Goal: Task Accomplishment & Management: Complete application form

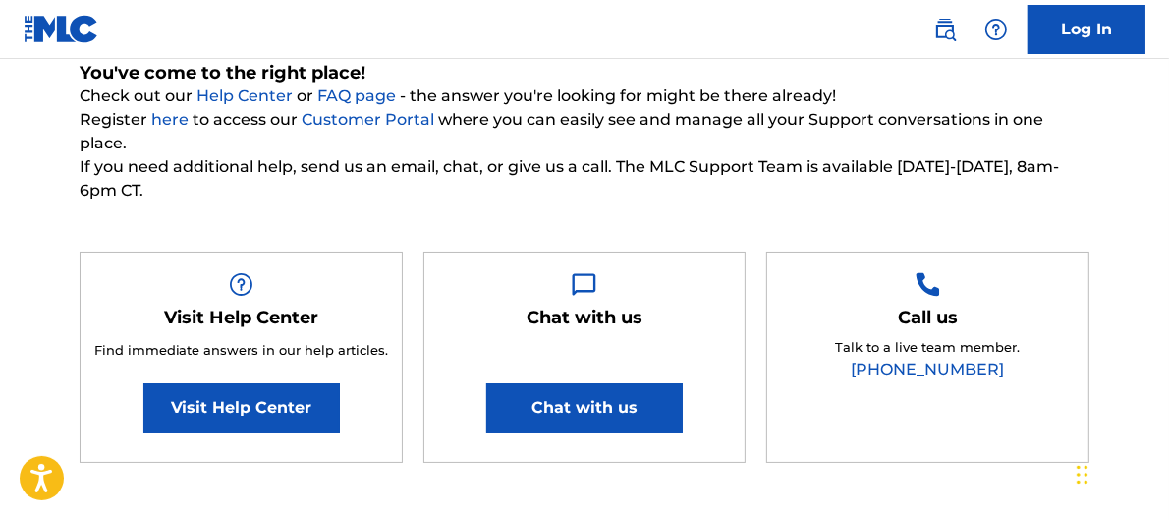
scroll to position [182, 0]
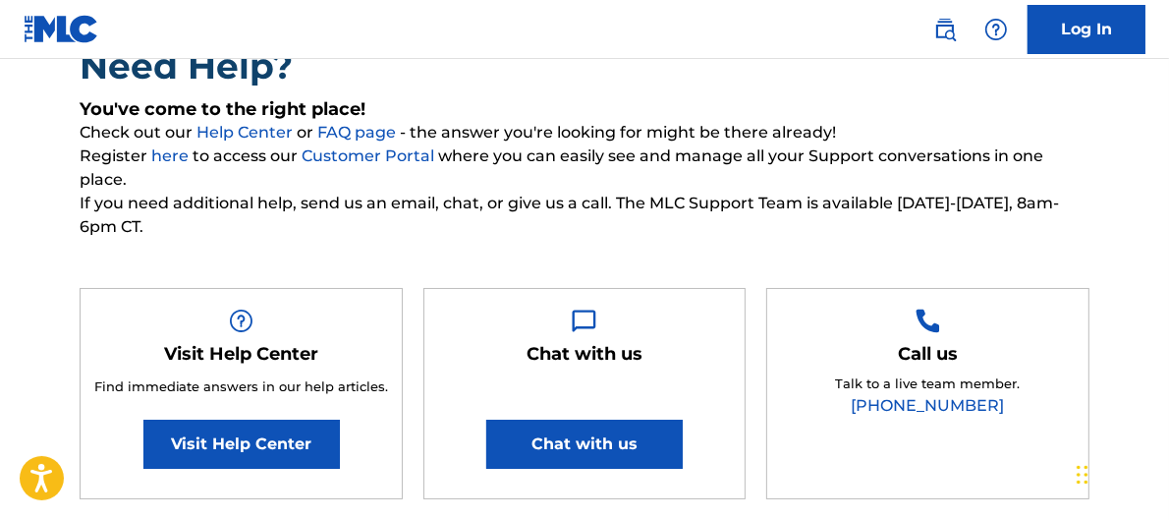
click at [378, 158] on link "Customer Portal" at bounding box center [370, 155] width 137 height 19
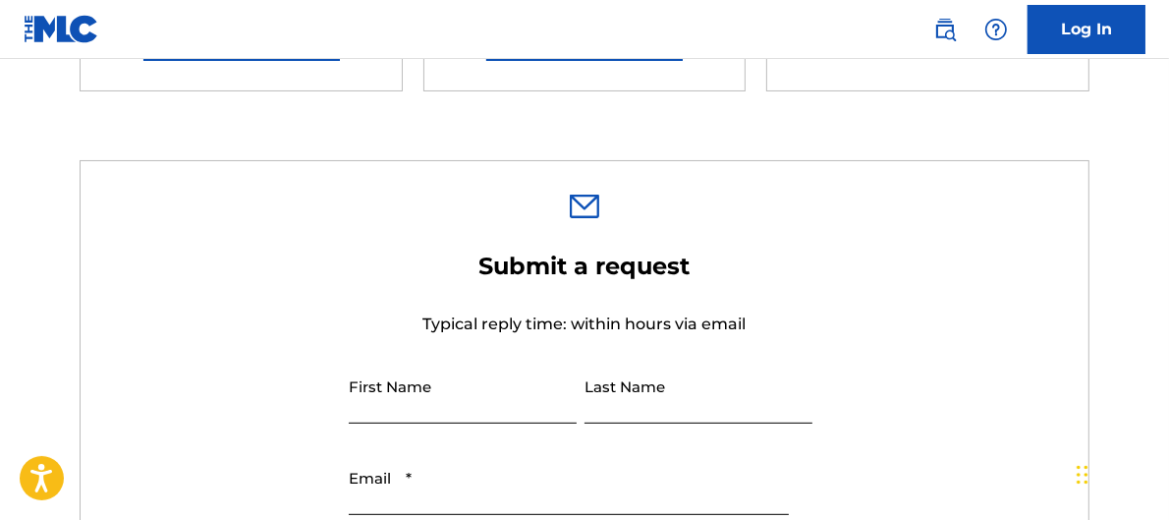
scroll to position [618, 0]
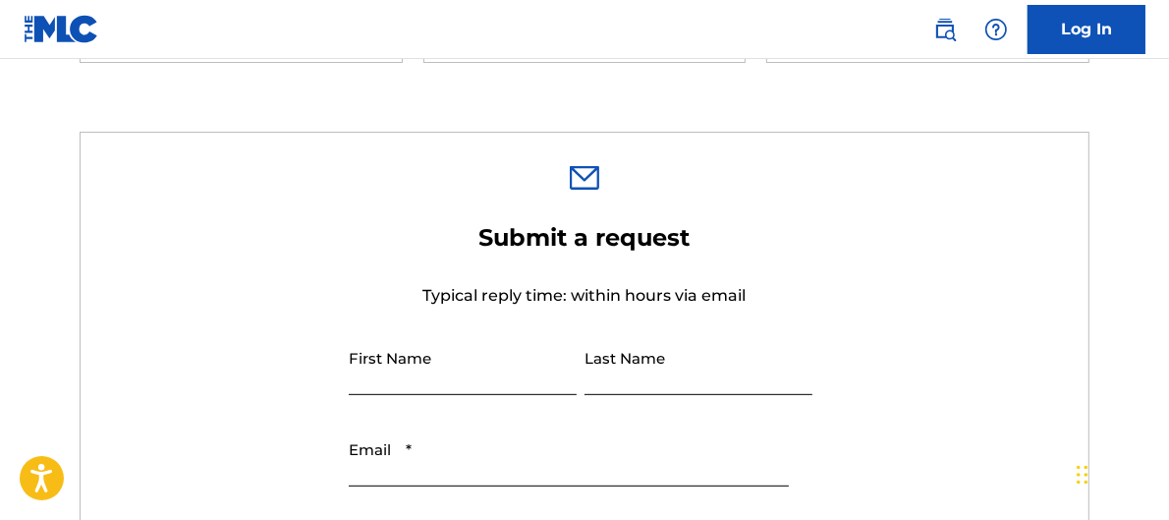
click at [25, 16] on img at bounding box center [62, 29] width 76 height 28
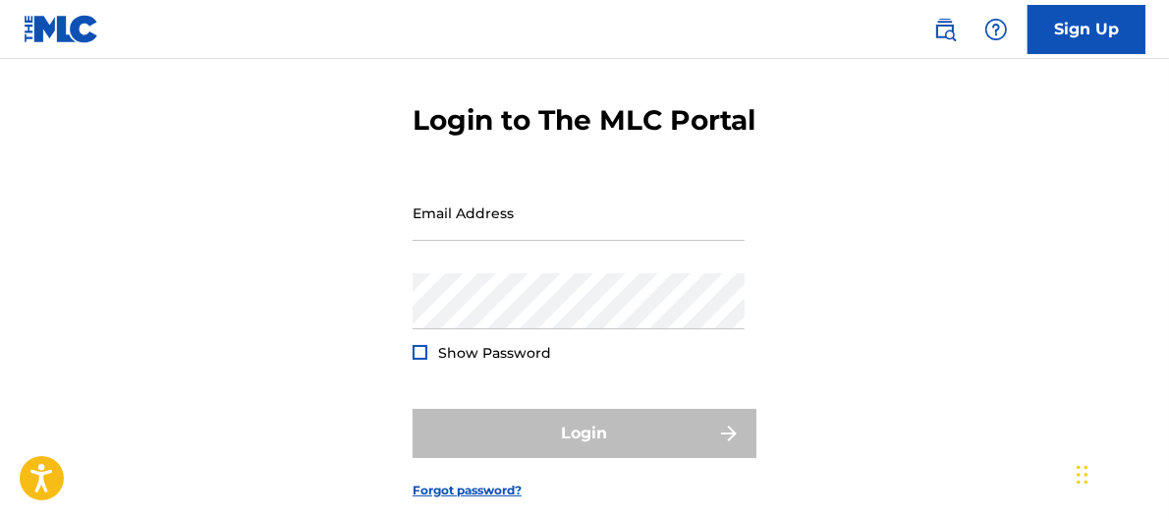
scroll to position [206, 0]
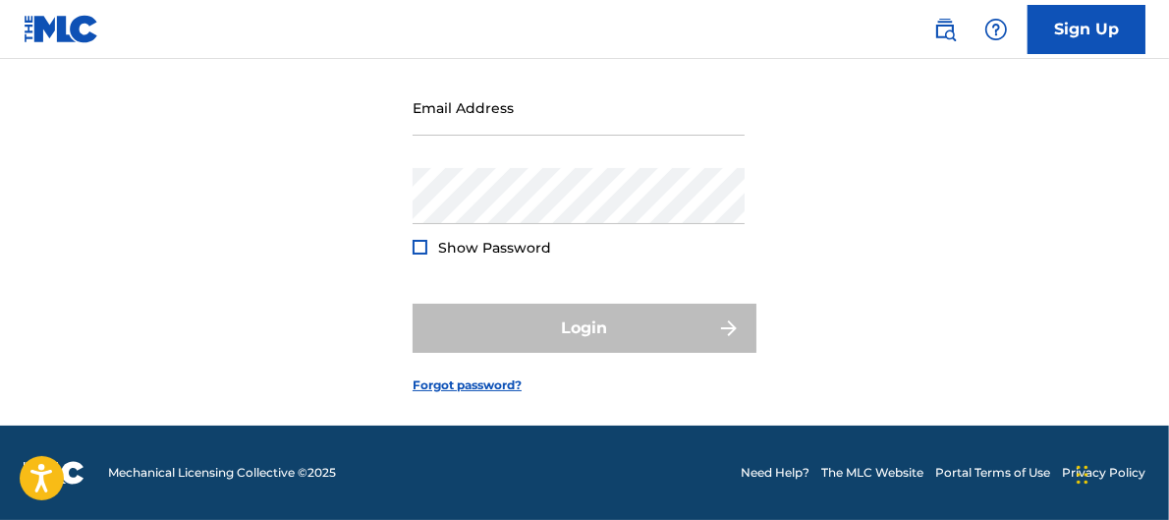
click at [887, 472] on link "The MLC Website" at bounding box center [872, 473] width 102 height 18
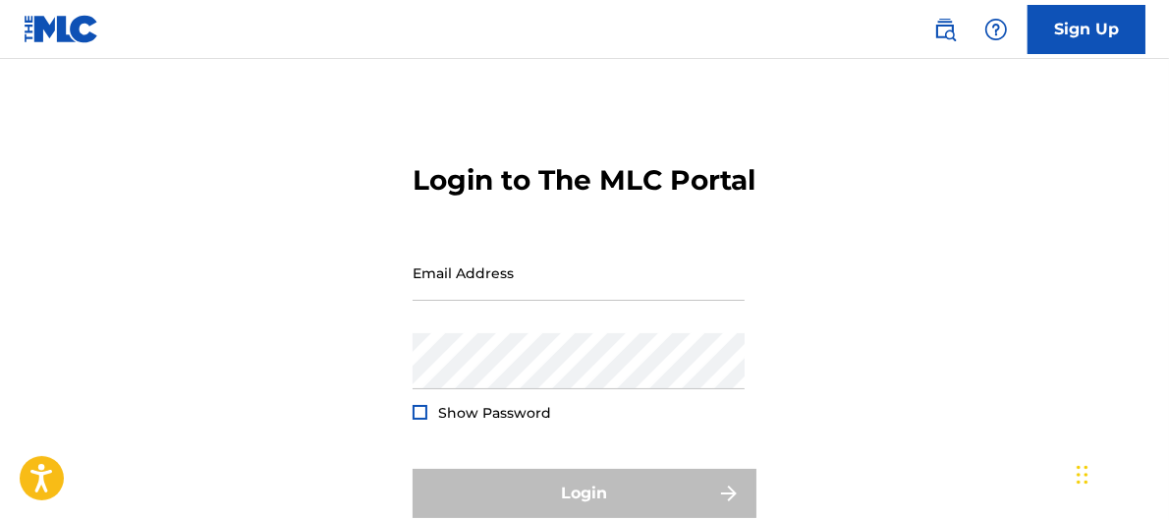
scroll to position [0, 0]
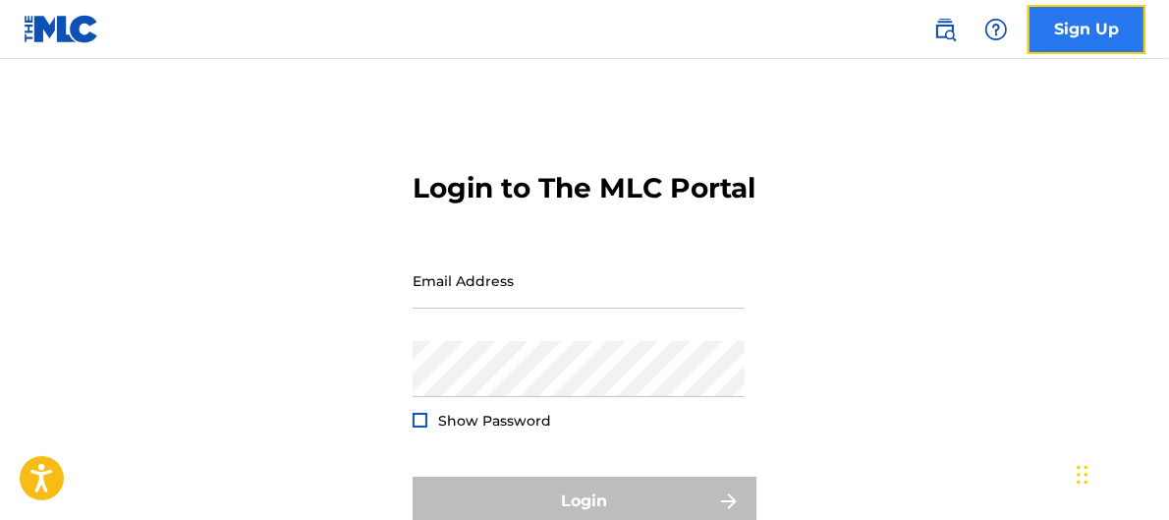
drag, startPoint x: 1078, startPoint y: 22, endPoint x: 1053, endPoint y: 35, distance: 29.0
click at [1077, 23] on link "Sign Up" at bounding box center [1086, 29] width 118 height 49
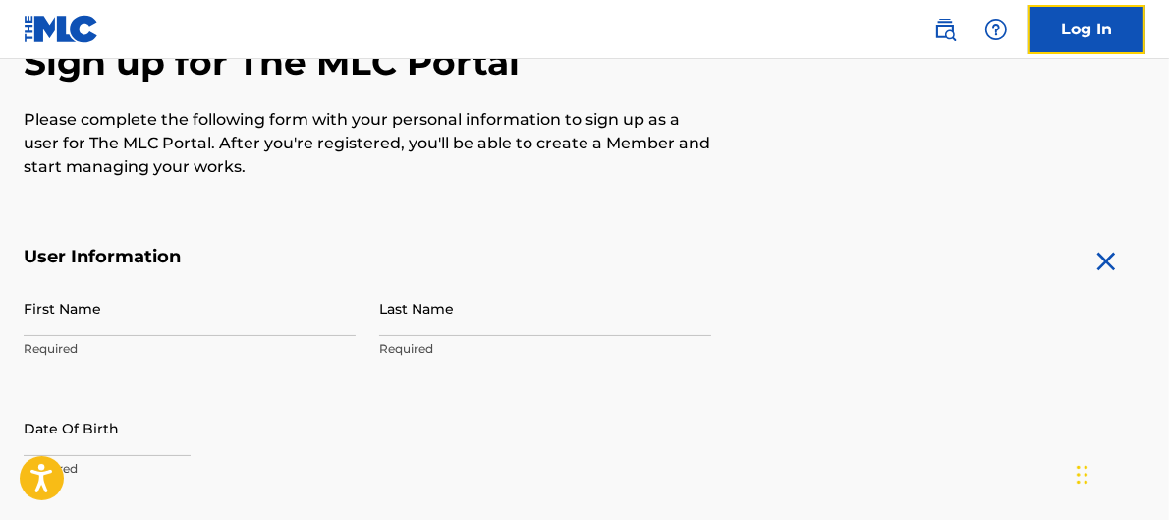
scroll to position [218, 0]
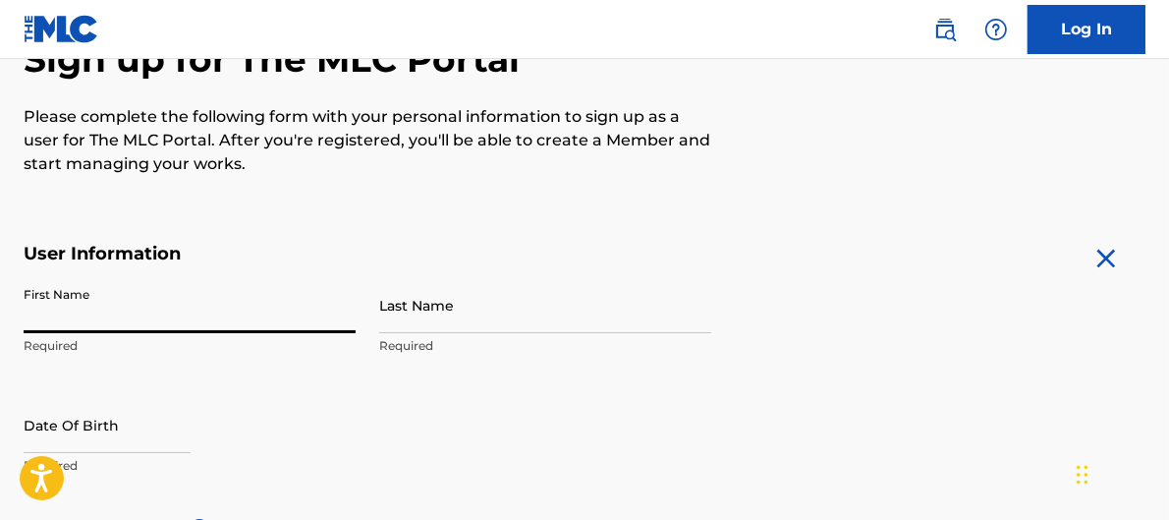
click at [89, 303] on input "First Name" at bounding box center [190, 305] width 332 height 56
type input "[PERSON_NAME]"
type input "Arista"
type input "545 Paintbrush Trail"
type input "[GEOGRAPHIC_DATA], [GEOGRAPHIC_DATA]"
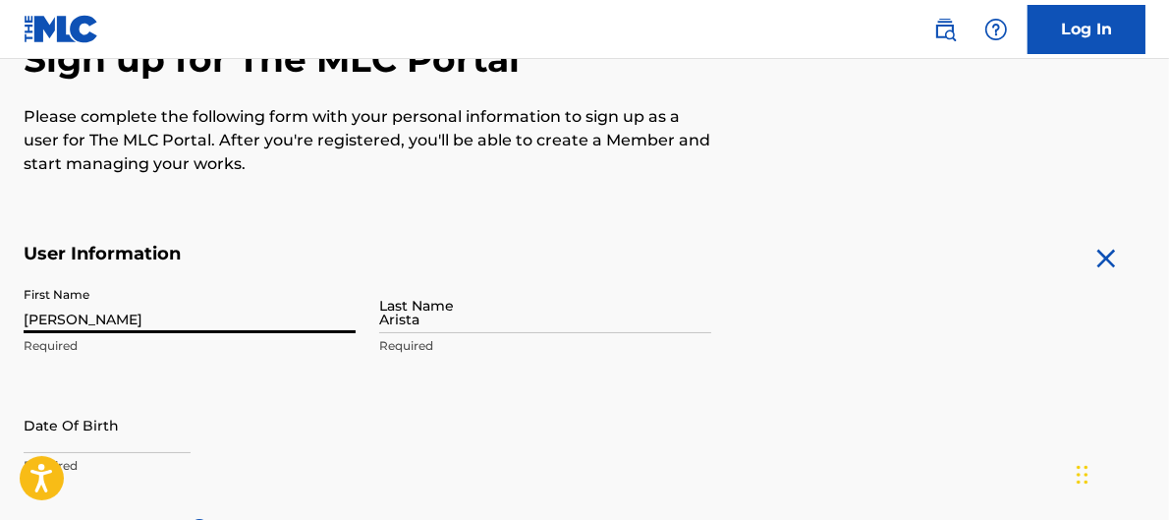
type input "78644"
type input "817"
type input "6731483"
type input "[EMAIL_ADDRESS][DOMAIN_NAME]"
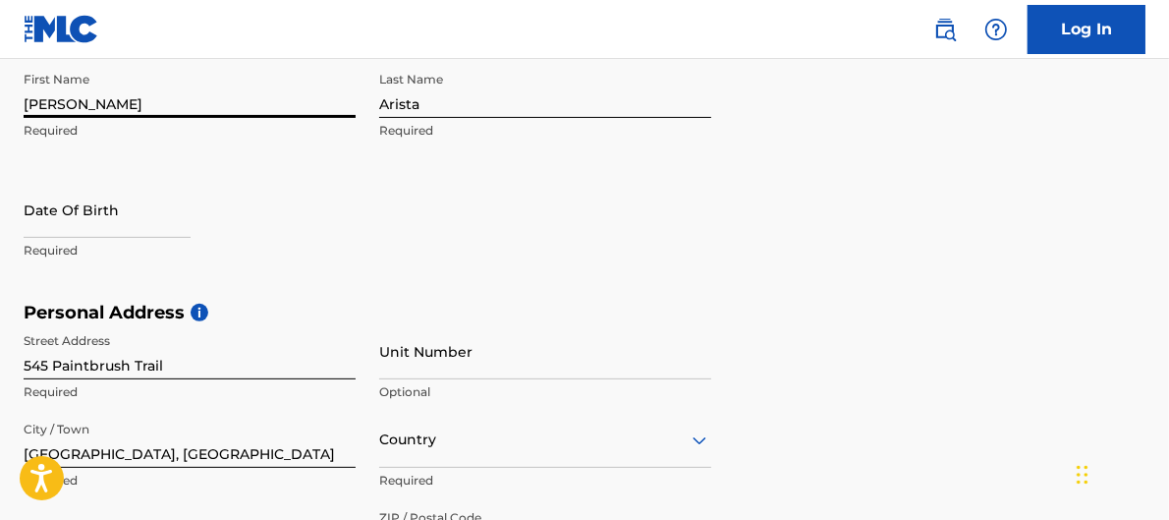
scroll to position [436, 0]
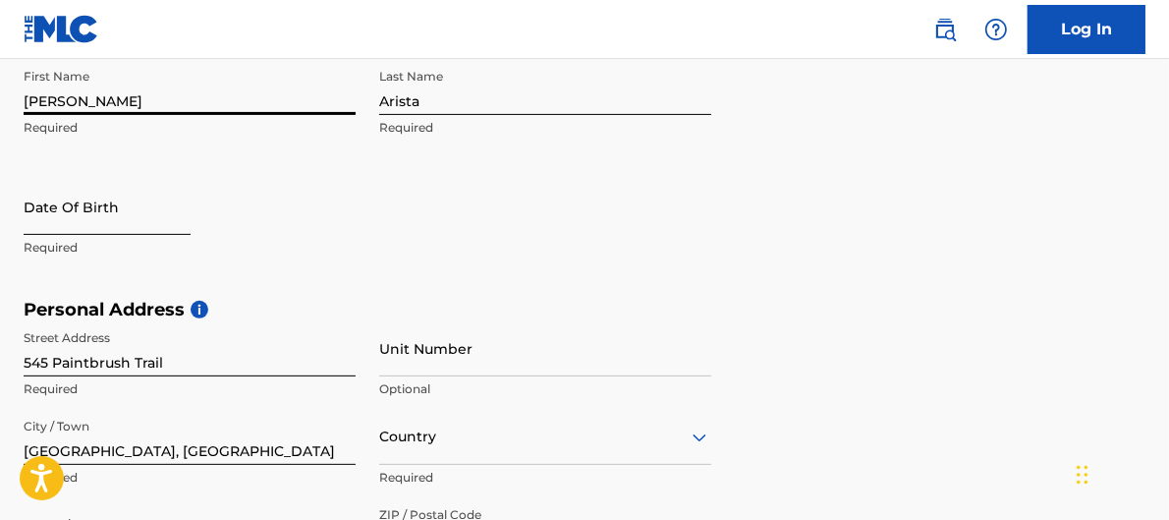
select select "8"
select select "2025"
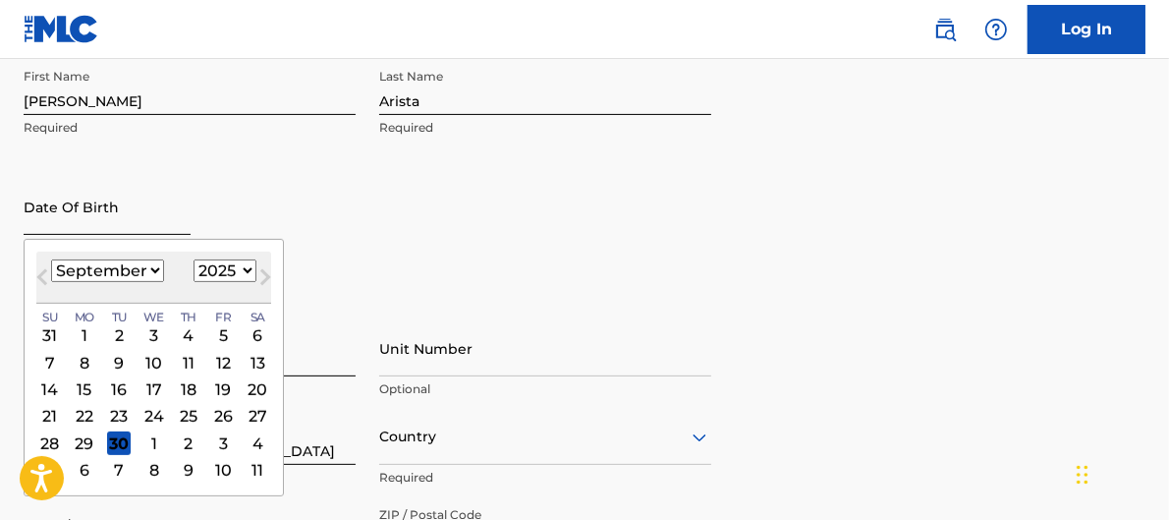
click at [88, 209] on input "text" at bounding box center [107, 207] width 167 height 56
type input "[DATE]"
click at [324, 153] on div "First Name [PERSON_NAME] Required Last Name Arista Required Date Of Birth Previ…" at bounding box center [368, 179] width 688 height 240
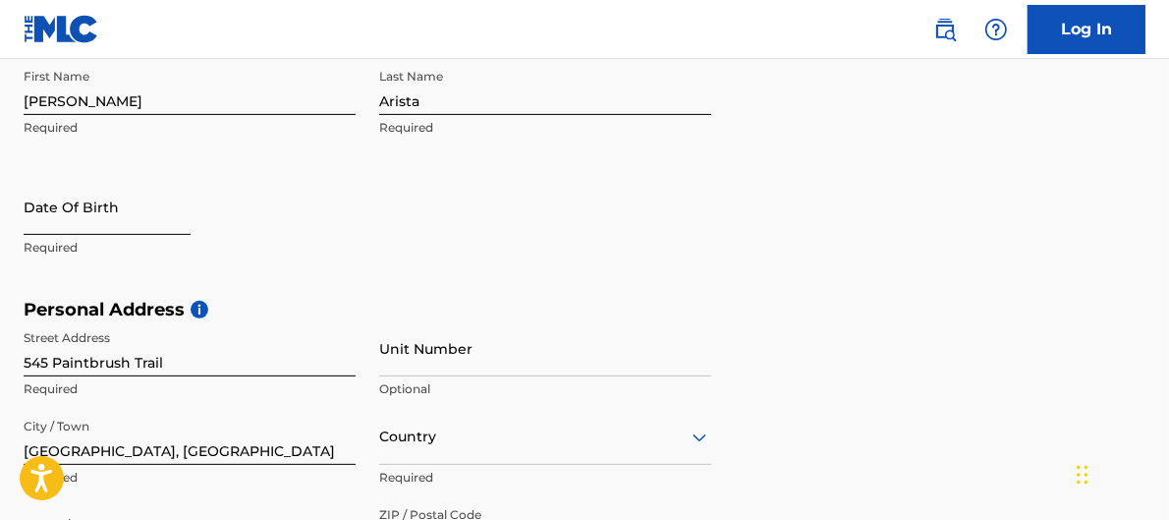
select select "8"
select select "2025"
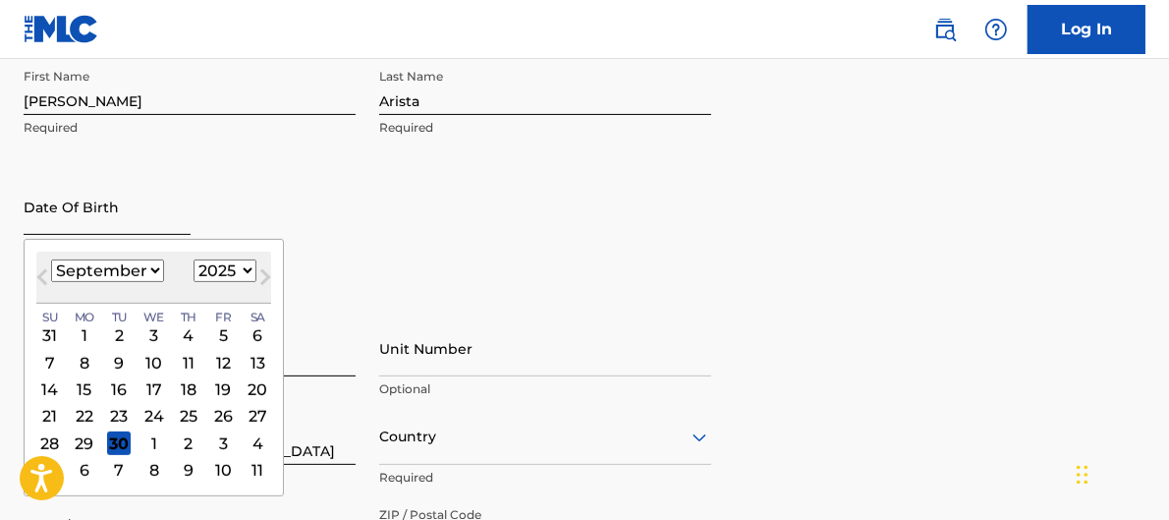
click at [41, 206] on input "text" at bounding box center [107, 207] width 167 height 56
click at [249, 268] on button "Next Month" at bounding box center [264, 280] width 31 height 31
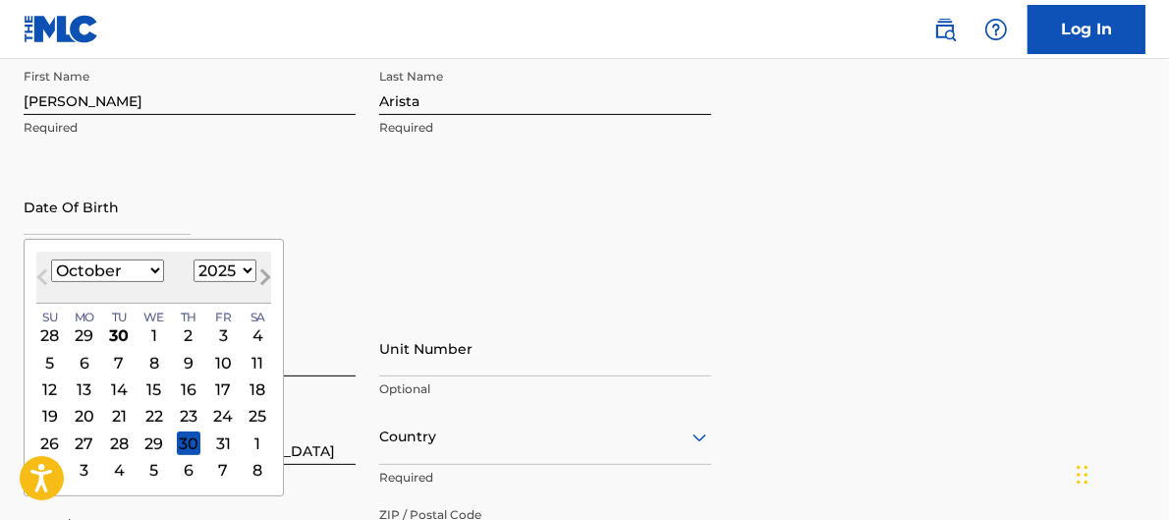
click at [249, 268] on button "Next Month" at bounding box center [264, 280] width 31 height 31
select select "10"
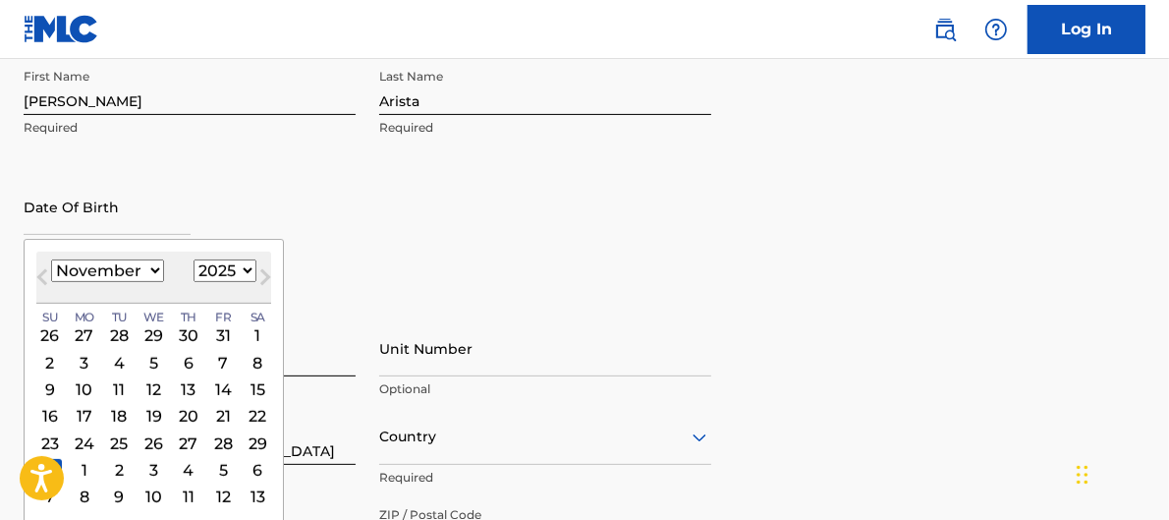
click at [242, 268] on select "1899 1900 1901 1902 1903 1904 1905 1906 1907 1908 1909 1910 1911 1912 1913 1914…" at bounding box center [224, 270] width 63 height 23
select select "1973"
click at [193, 259] on select "1899 1900 1901 1902 1903 1904 1905 1906 1907 1908 1909 1910 1911 1912 1913 1914…" at bounding box center [224, 270] width 63 height 23
click at [143, 266] on select "January February March April May June July August September October November De…" at bounding box center [107, 270] width 113 height 23
select select "4"
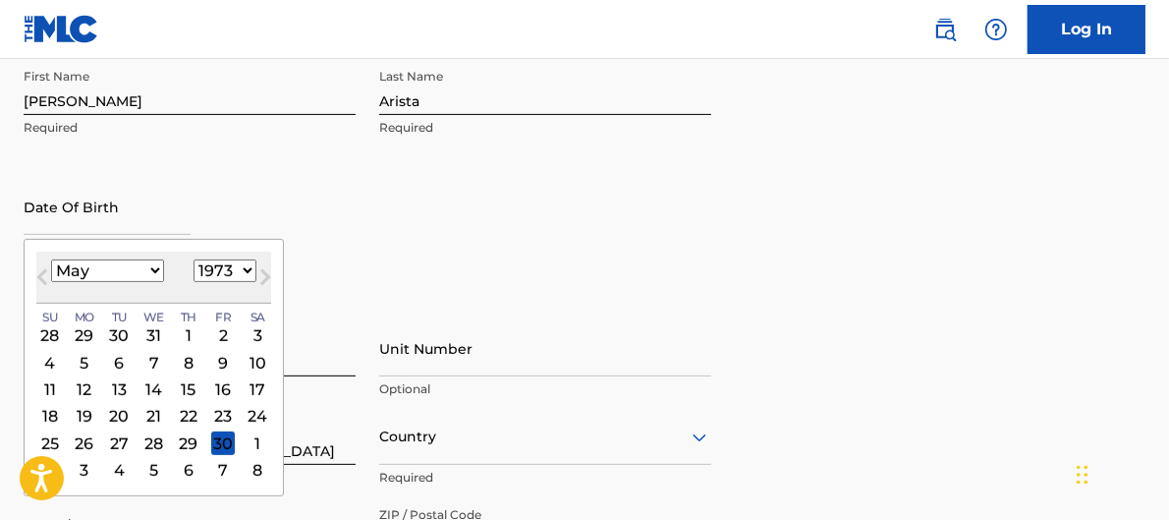
click at [51, 259] on select "January February March April May June July August September October November De…" at bounding box center [107, 270] width 113 height 23
click at [158, 415] on div "23" at bounding box center [154, 416] width 24 height 24
type input "[DATE]"
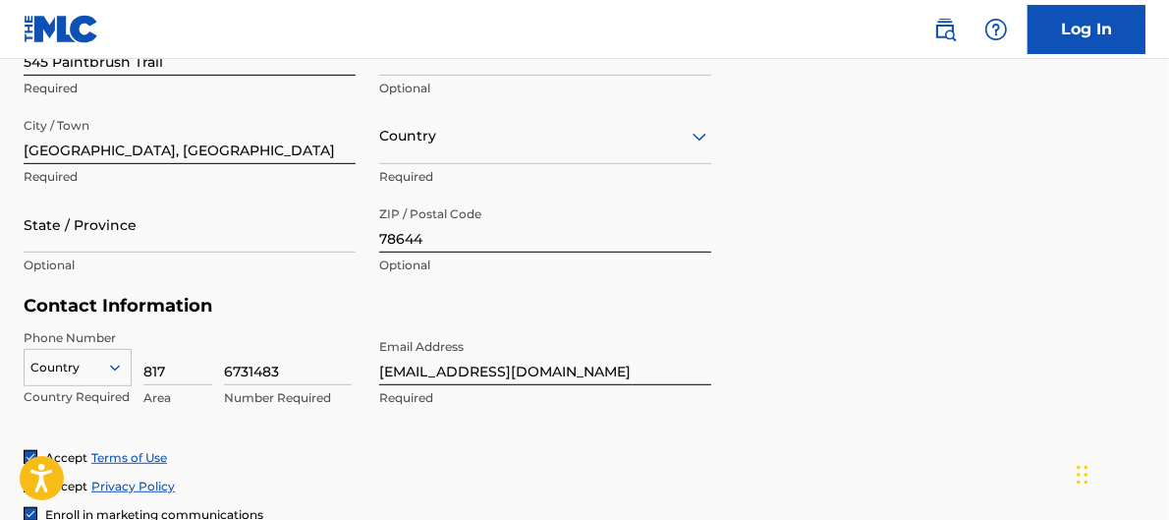
scroll to position [763, 0]
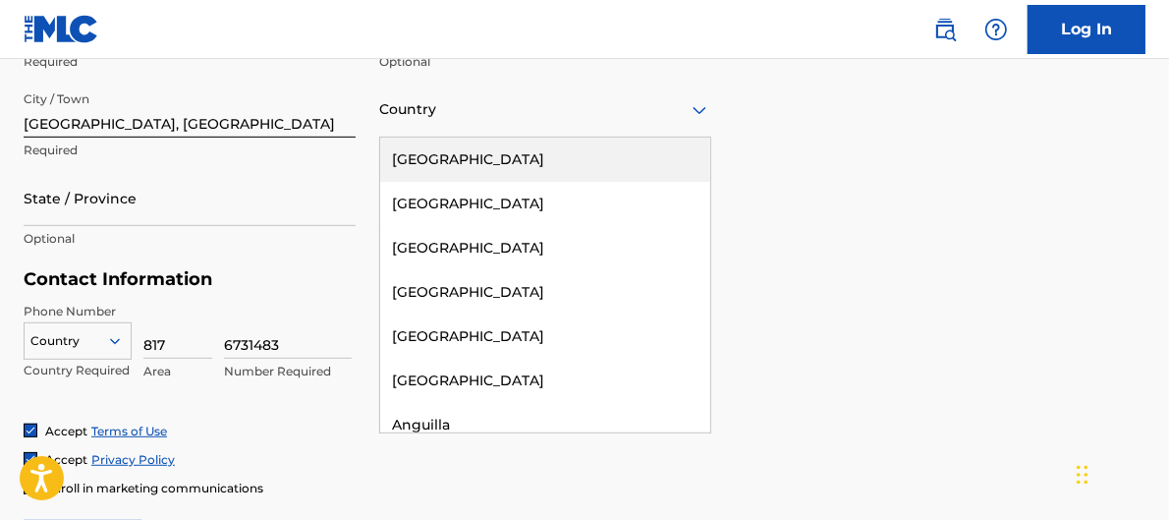
click at [446, 119] on div at bounding box center [545, 109] width 332 height 25
click at [445, 151] on div "[GEOGRAPHIC_DATA]" at bounding box center [545, 160] width 330 height 44
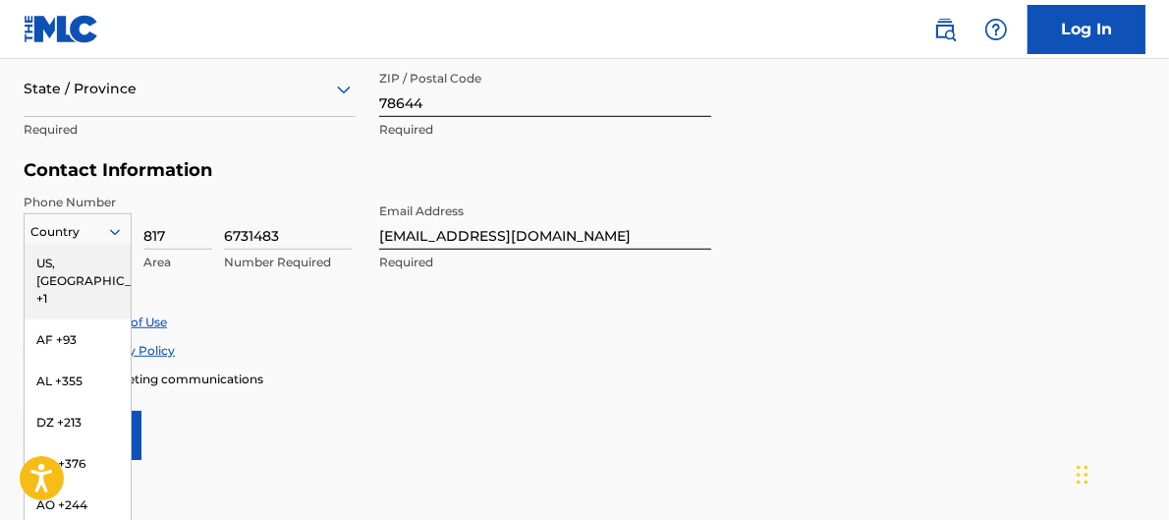
scroll to position [889, 0]
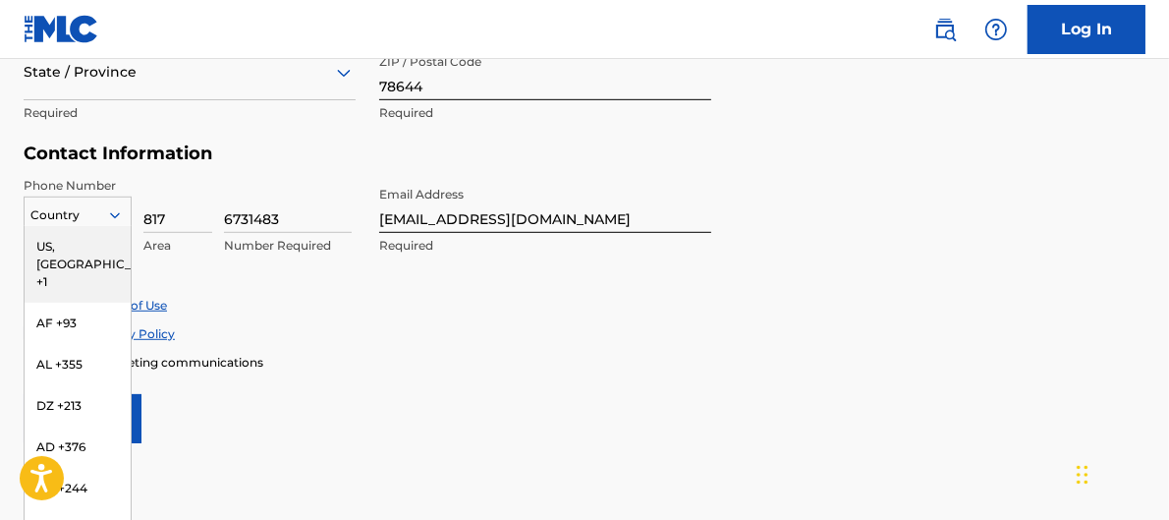
click at [112, 226] on div "216 results available. Use Up and Down to choose options, press Enter to select…" at bounding box center [78, 210] width 108 height 29
click at [71, 248] on div "US, [GEOGRAPHIC_DATA] +1" at bounding box center [78, 264] width 106 height 77
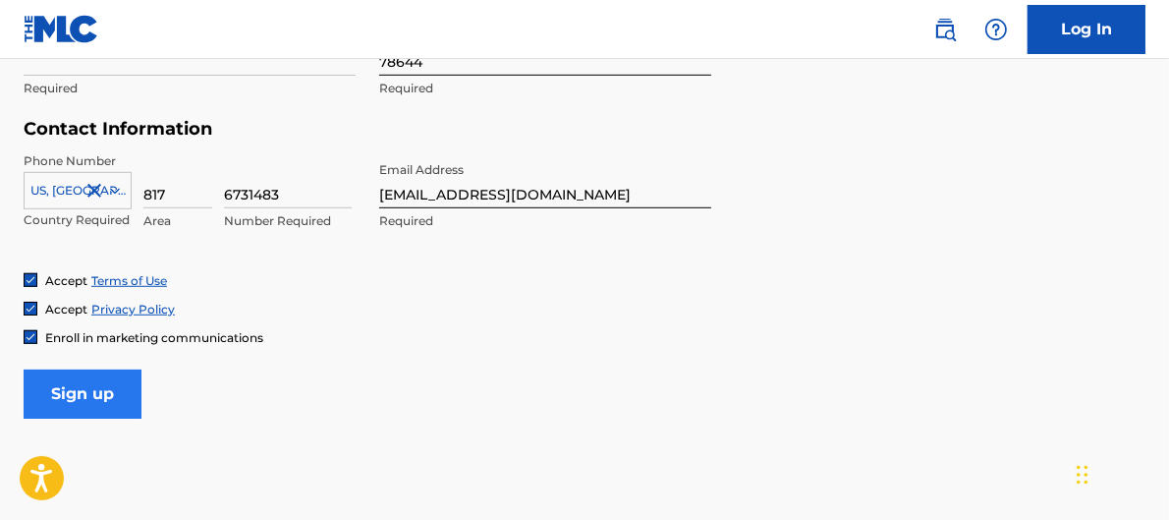
scroll to position [962, 0]
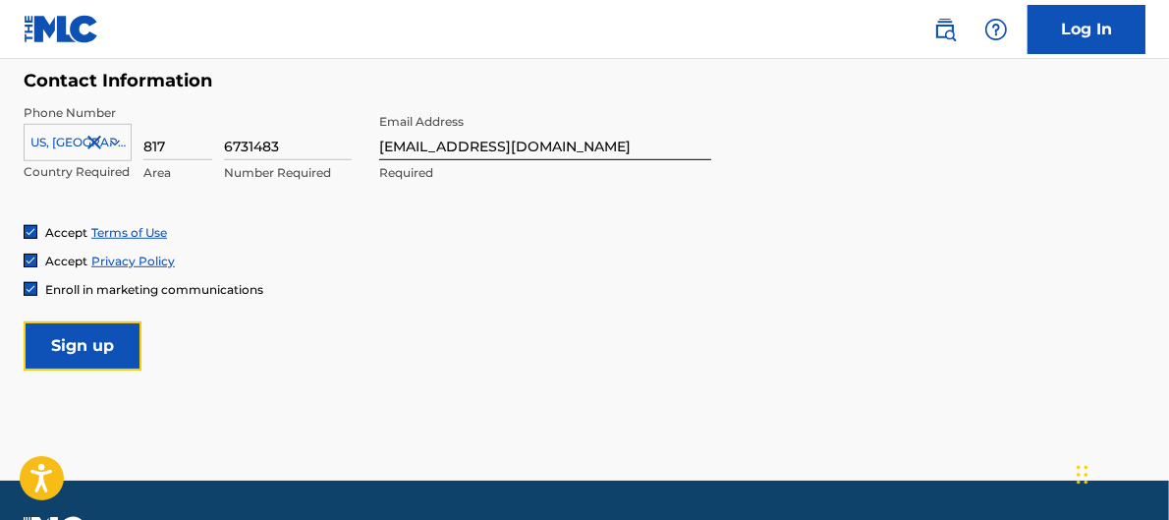
drag, startPoint x: 113, startPoint y: 337, endPoint x: 592, endPoint y: 237, distance: 489.6
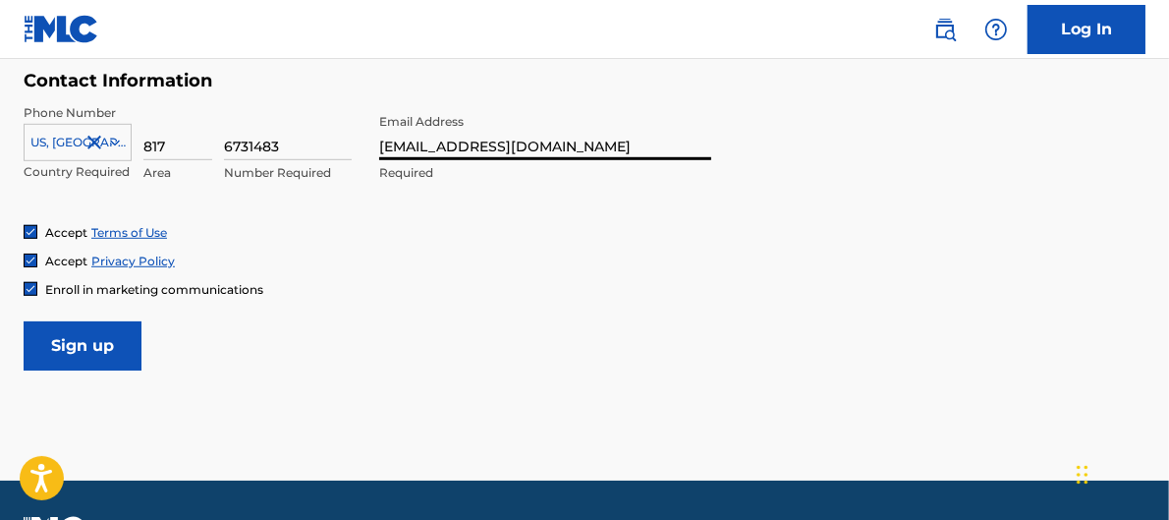
drag, startPoint x: 566, startPoint y: 146, endPoint x: 0, endPoint y: 77, distance: 570.0
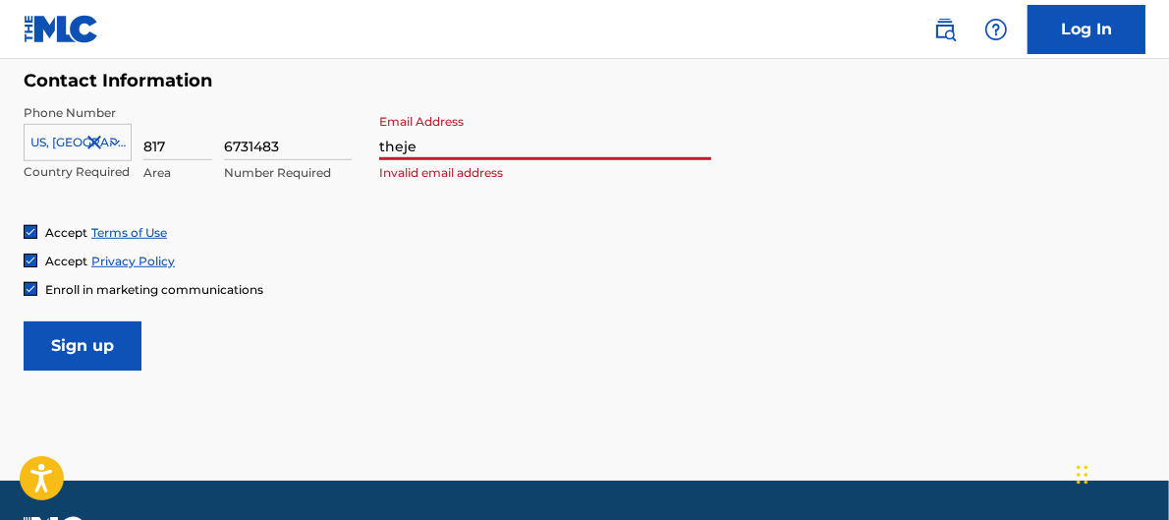
type input "[EMAIL_ADDRESS][DOMAIN_NAME]"
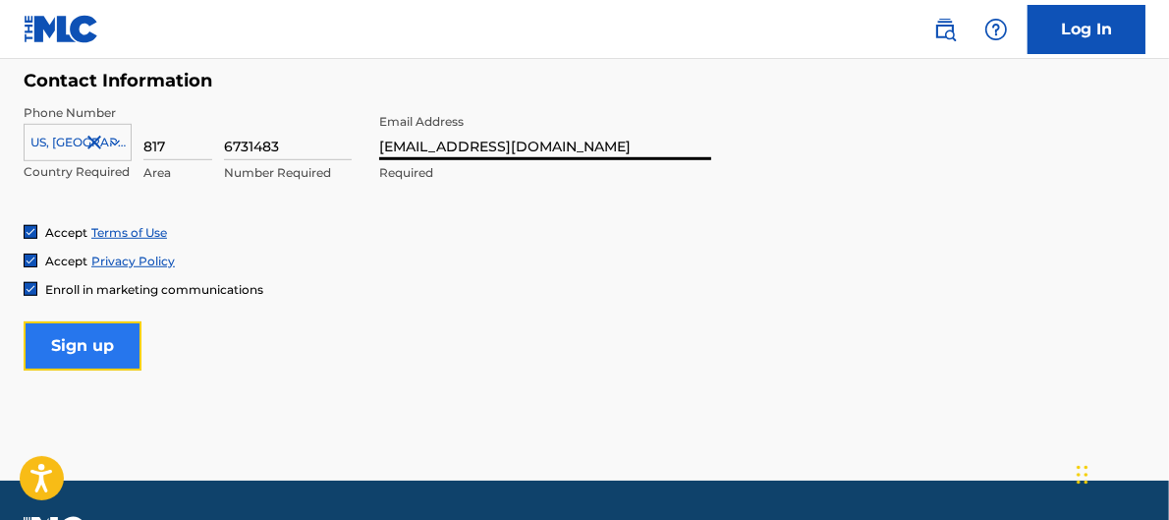
click at [87, 349] on input "Sign up" at bounding box center [83, 345] width 118 height 49
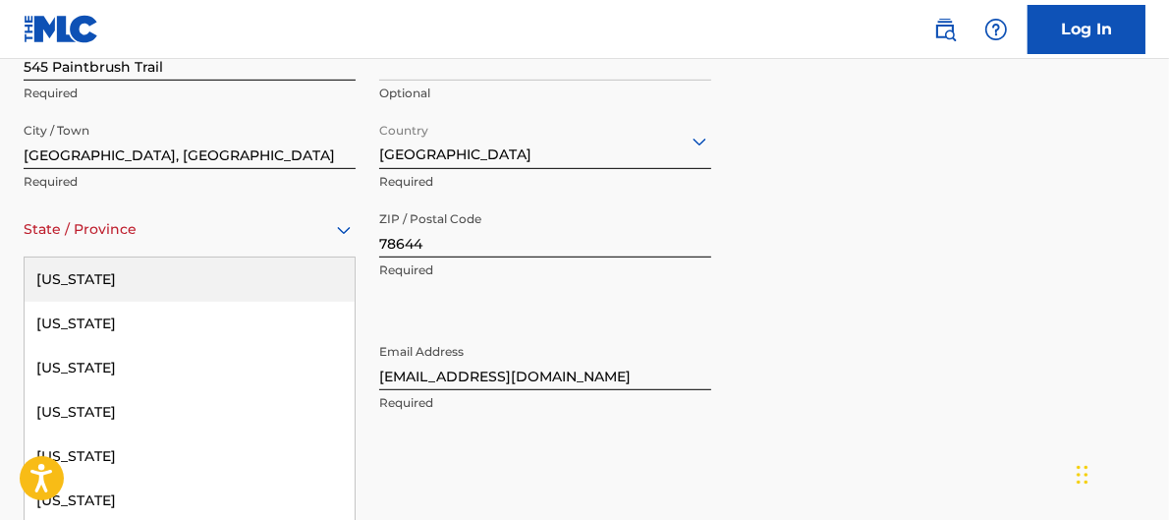
scroll to position [764, 0]
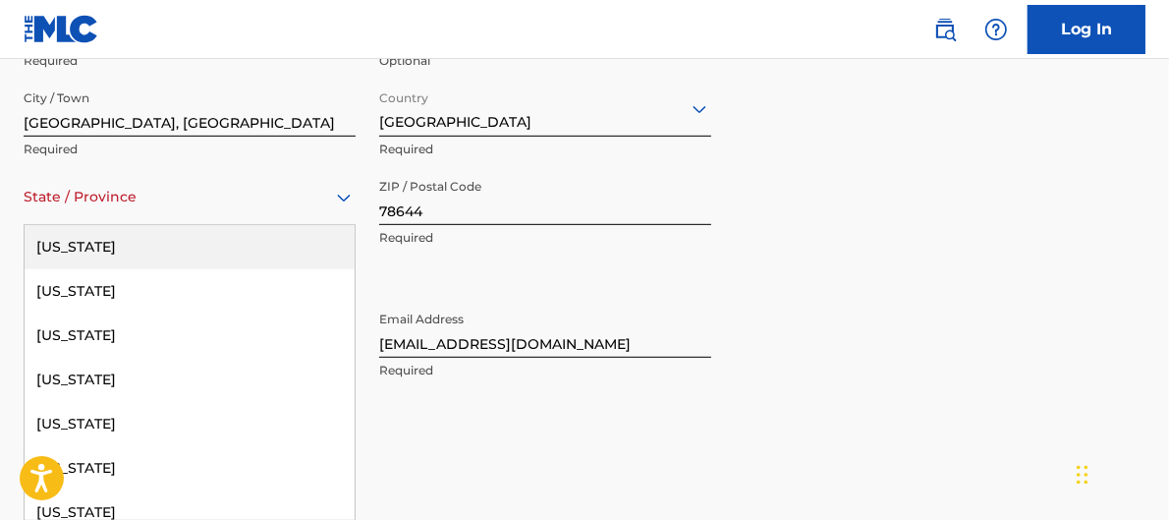
click at [268, 225] on div "57 results available. Use Up and Down to choose options, press Enter to select …" at bounding box center [190, 197] width 332 height 56
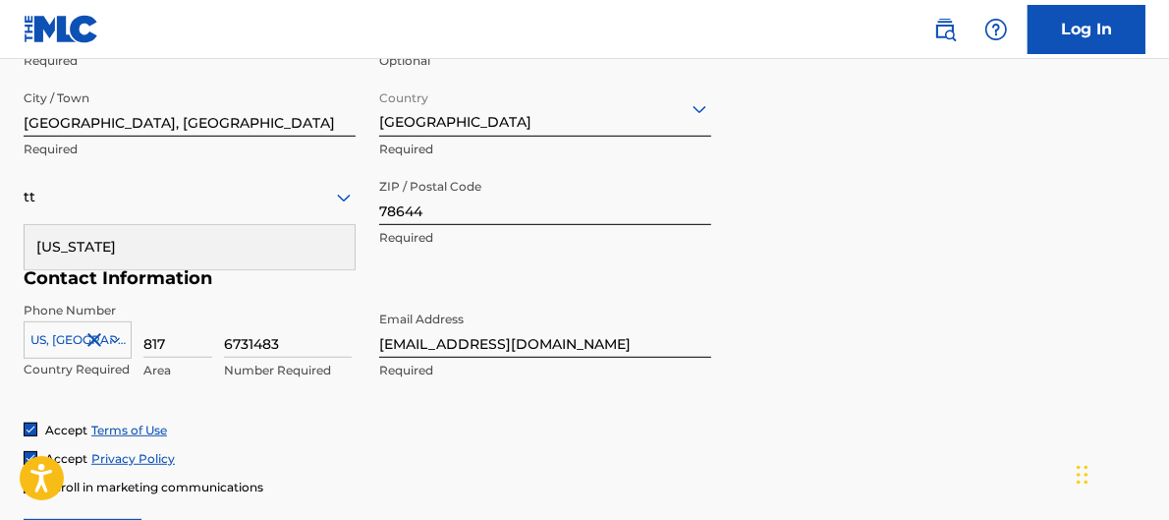
type input "t"
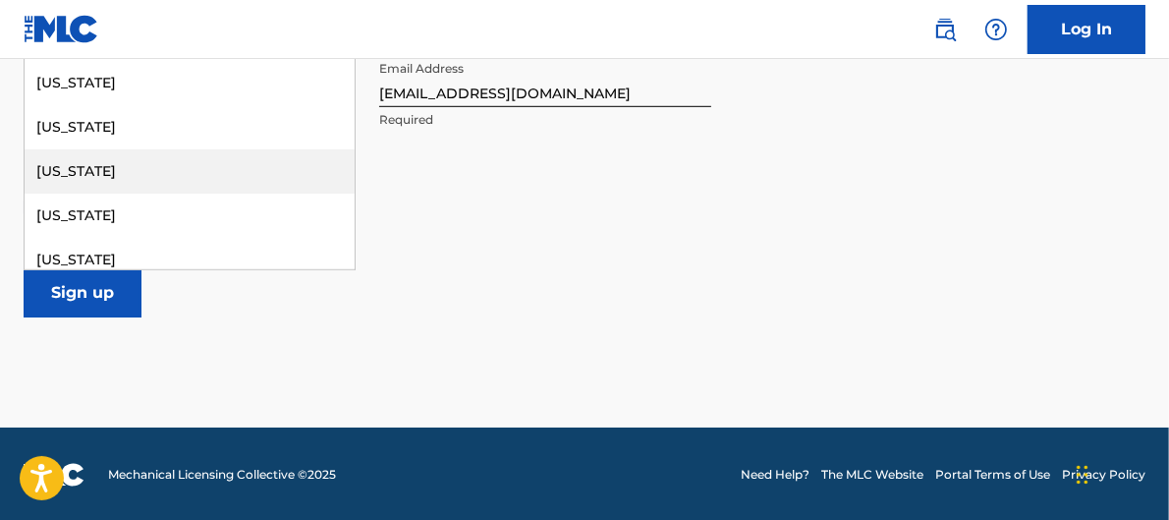
scroll to position [509, 0]
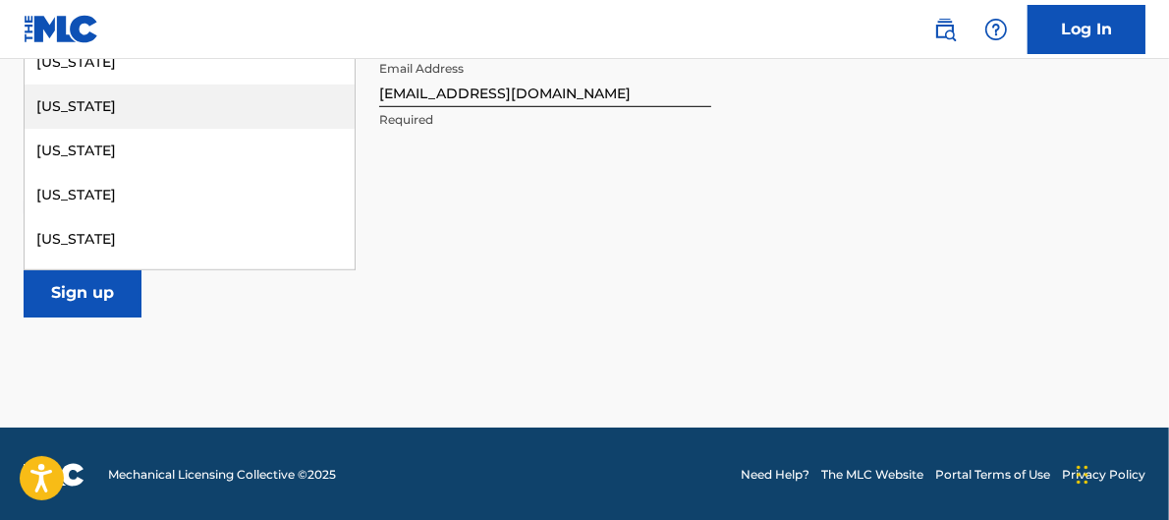
click at [155, 106] on div "[US_STATE]" at bounding box center [190, 106] width 330 height 44
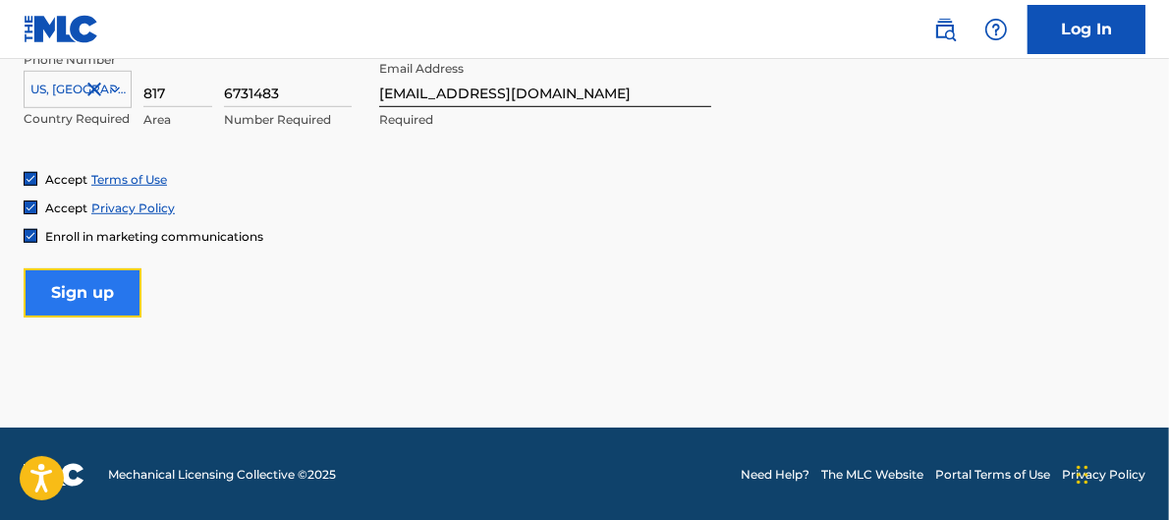
click at [52, 303] on input "Sign up" at bounding box center [83, 292] width 118 height 49
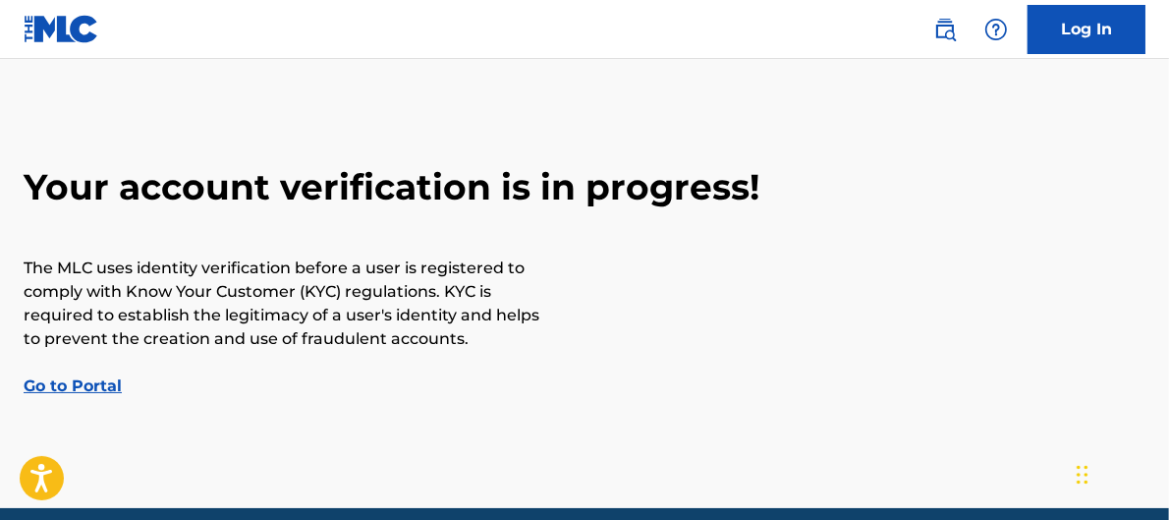
scroll to position [119, 0]
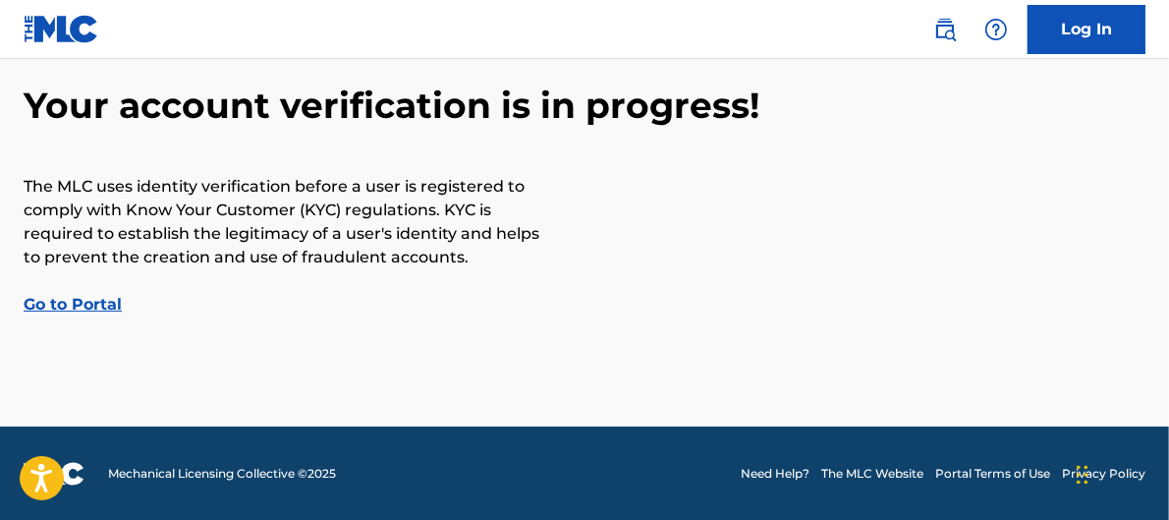
click at [52, 299] on link "Go to Portal" at bounding box center [73, 304] width 98 height 19
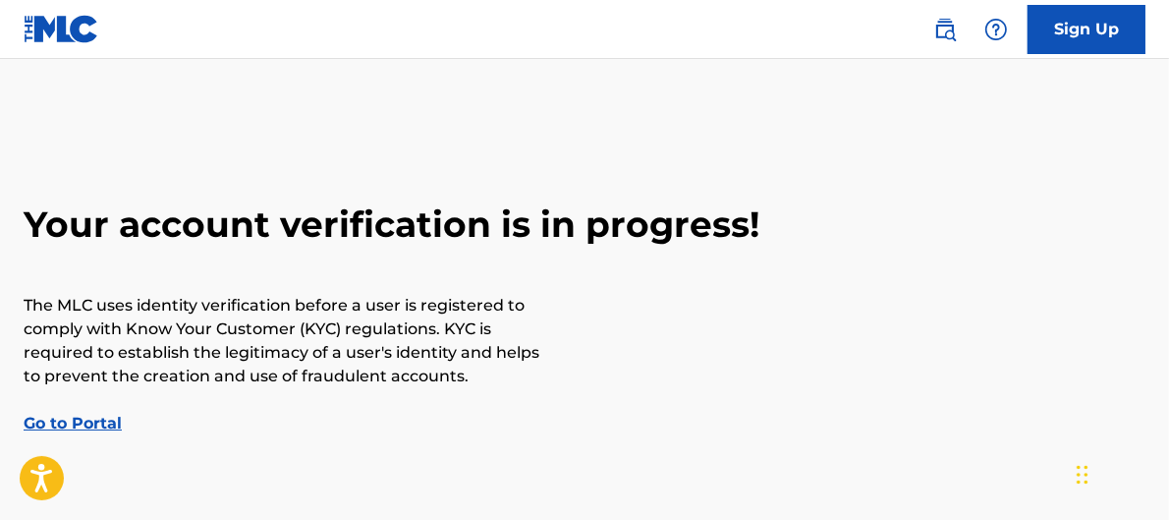
scroll to position [119, 0]
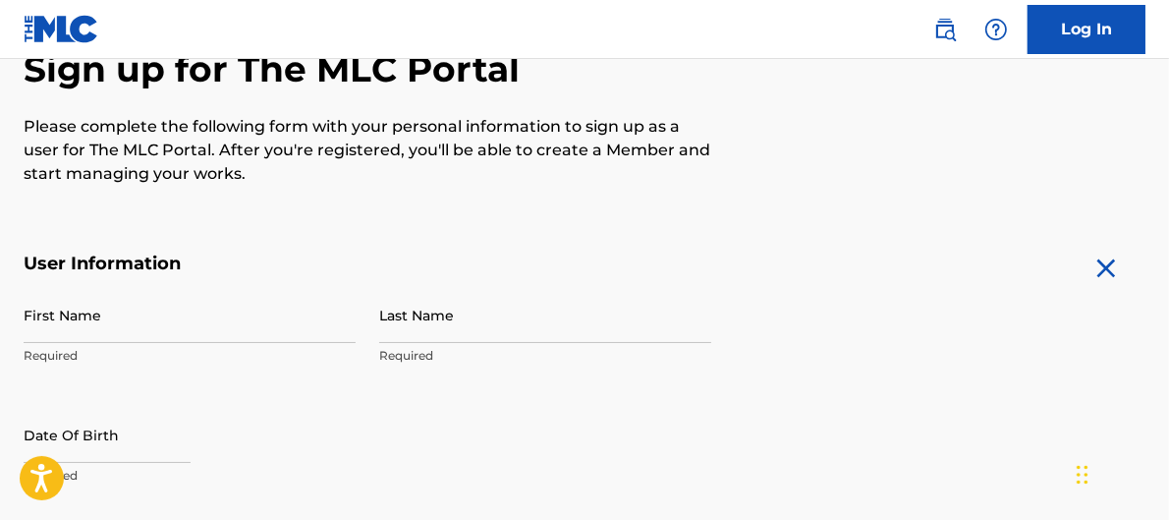
scroll to position [251, 0]
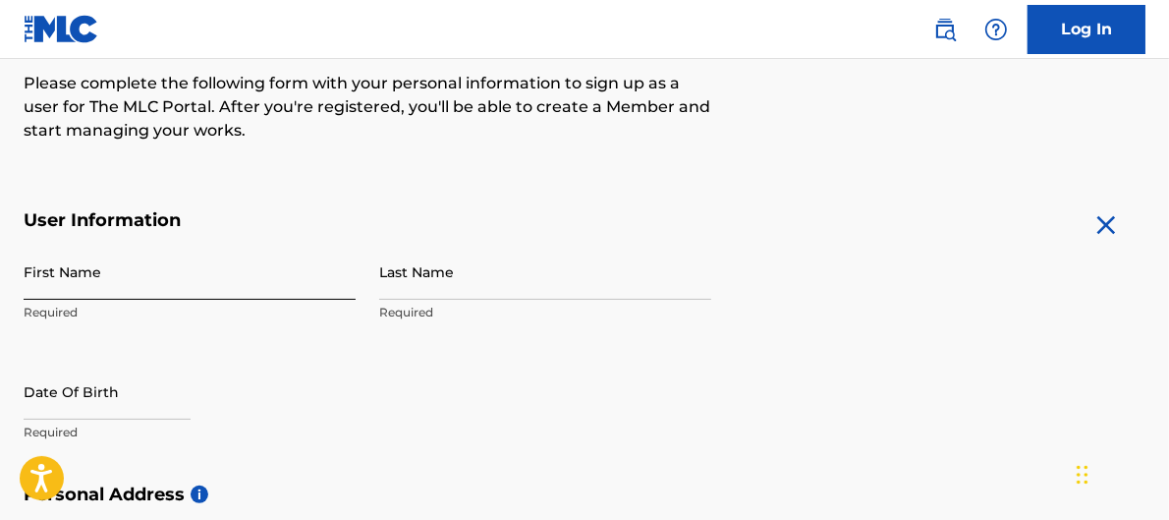
click at [110, 268] on input "First Name" at bounding box center [190, 272] width 332 height 56
type input "[PERSON_NAME]"
type input "Arista"
type input "[DATE]"
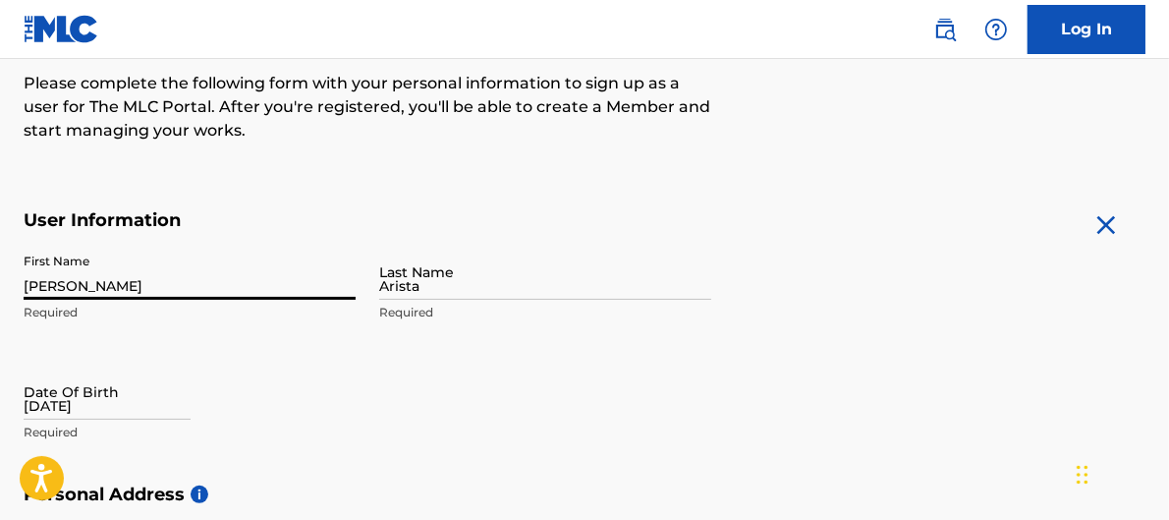
type input "545 Paintbrush Trail"
type input "[GEOGRAPHIC_DATA], [GEOGRAPHIC_DATA]"
type input "78644"
type input "817"
type input "6731483"
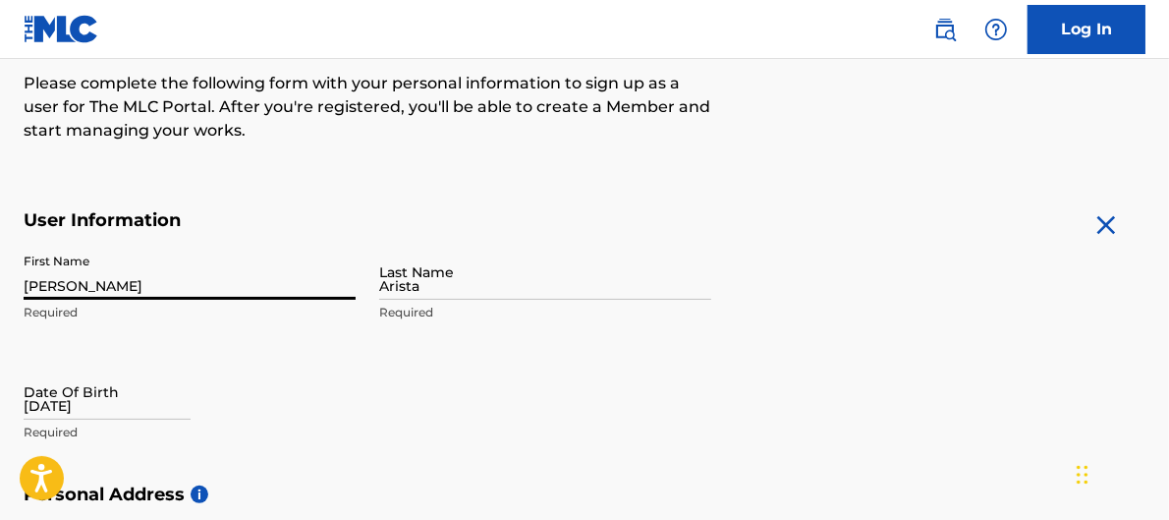
type input "[EMAIL_ADDRESS][DOMAIN_NAME]"
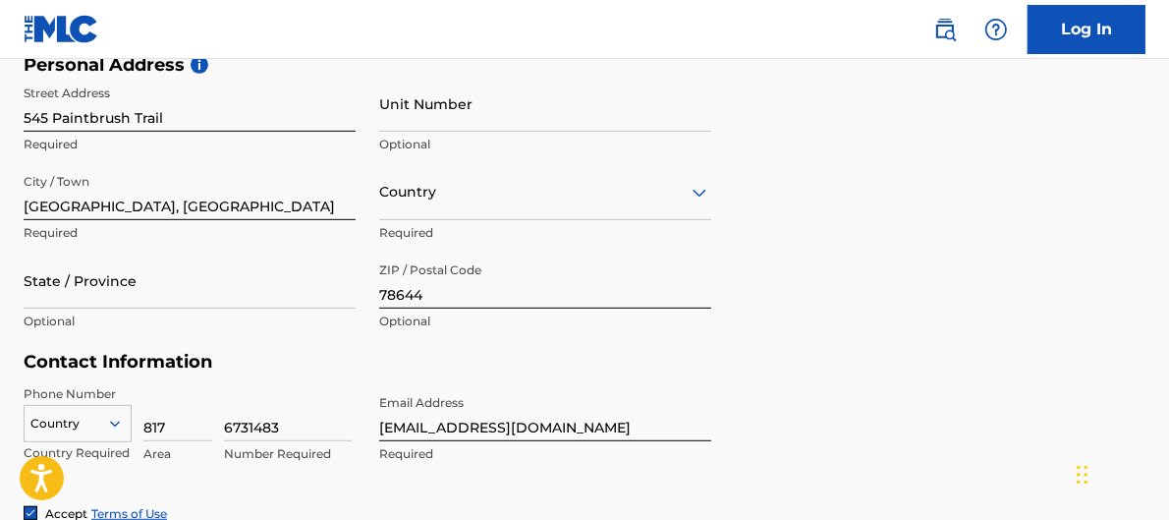
scroll to position [688, 0]
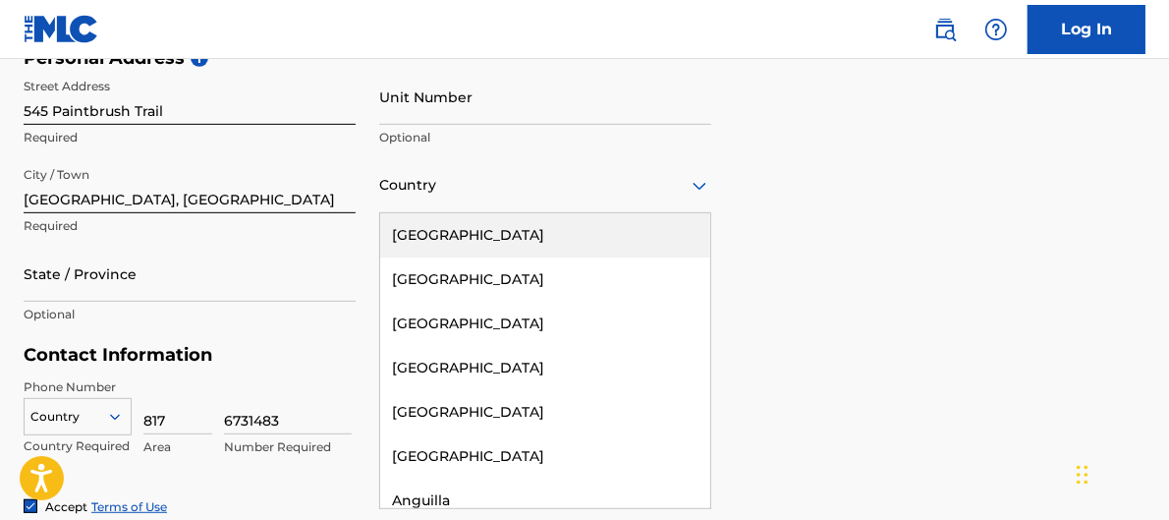
click at [476, 187] on div at bounding box center [545, 185] width 332 height 25
click at [450, 233] on div "[GEOGRAPHIC_DATA]" at bounding box center [545, 235] width 330 height 44
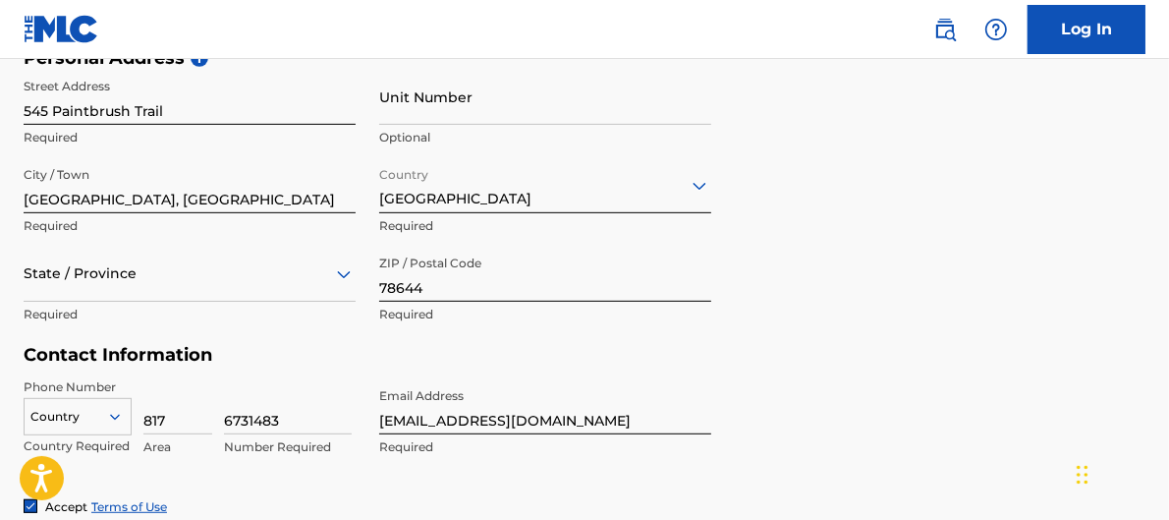
scroll to position [764, 0]
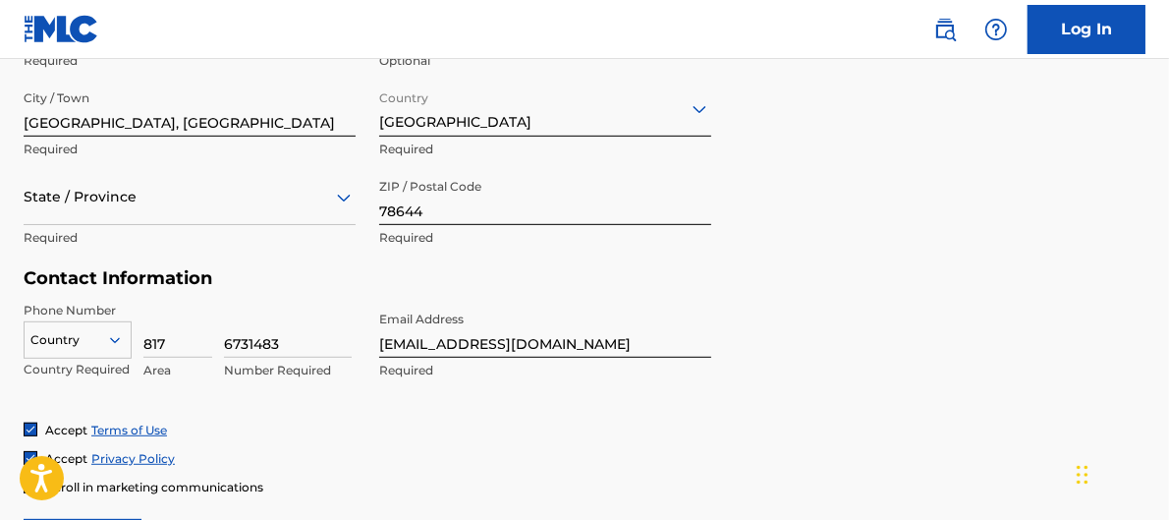
click at [243, 225] on div "State / Province" at bounding box center [190, 197] width 332 height 56
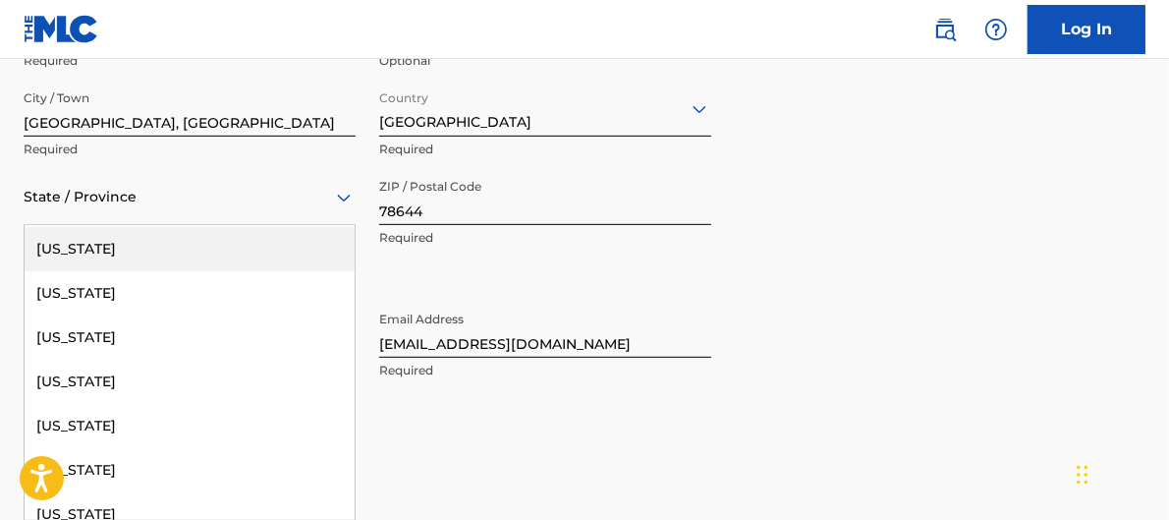
scroll to position [2001, 0]
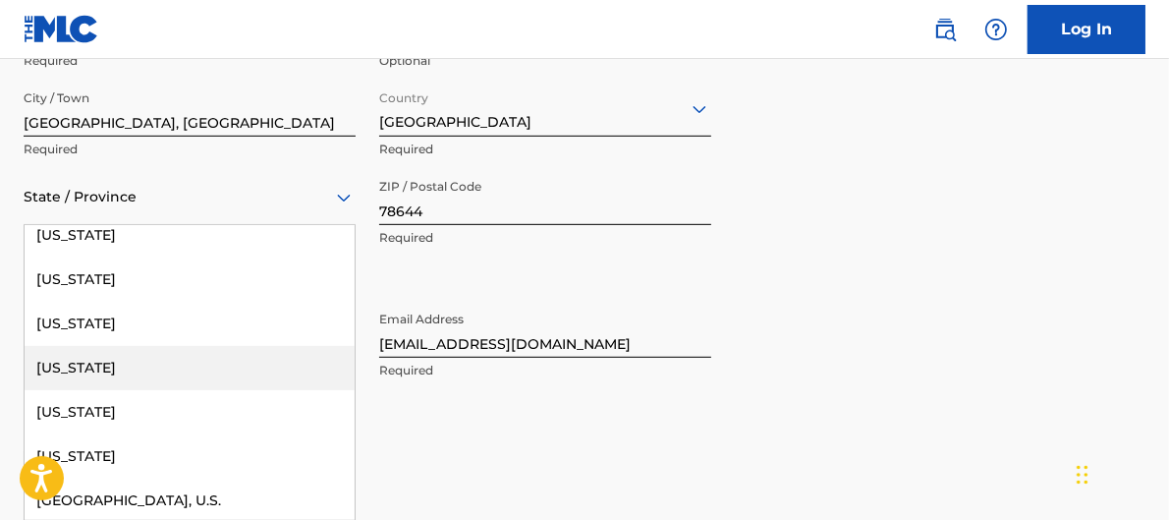
click at [90, 357] on div "[US_STATE]" at bounding box center [190, 368] width 330 height 44
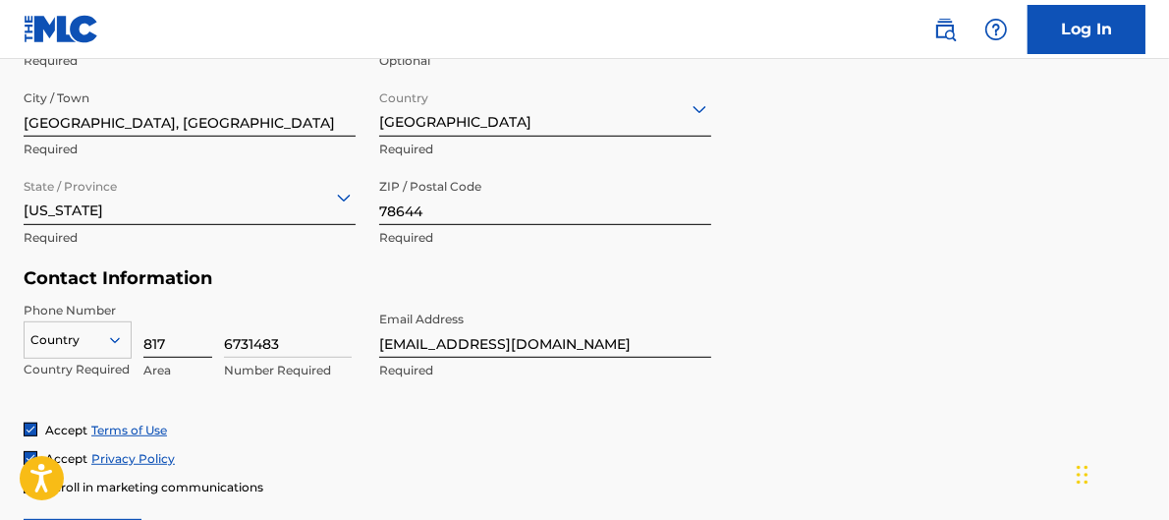
drag, startPoint x: 295, startPoint y: 329, endPoint x: 210, endPoint y: 339, distance: 85.0
click at [210, 339] on div "Country Country Required 817 Area 6731483 Number Required" at bounding box center [190, 346] width 332 height 88
type input "6731843"
click at [279, 288] on h5 "Contact Information" at bounding box center [368, 278] width 688 height 23
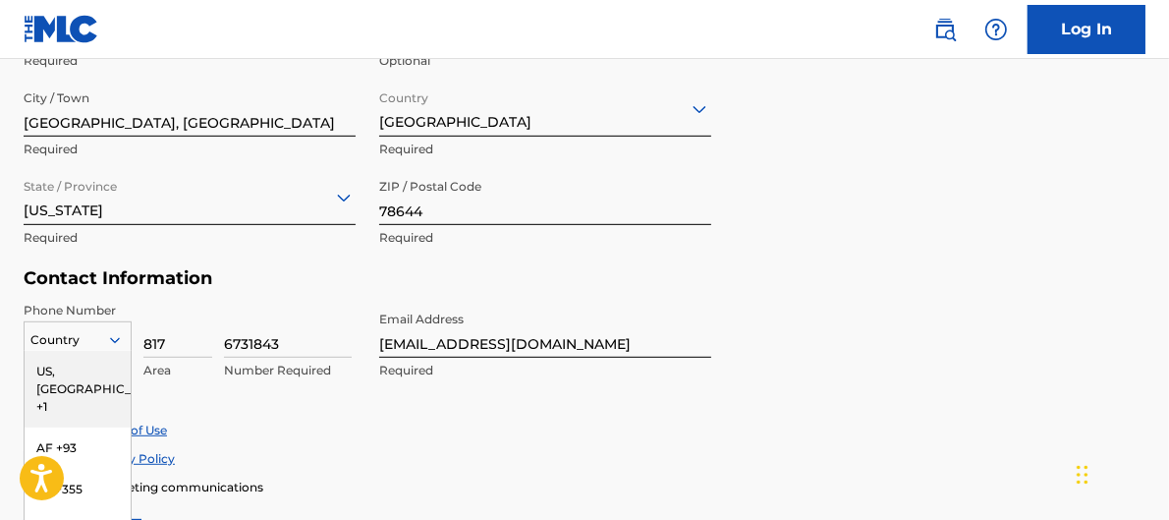
click at [117, 336] on div "216 results available. Use Up and Down to choose options, press Enter to select…" at bounding box center [78, 335] width 108 height 29
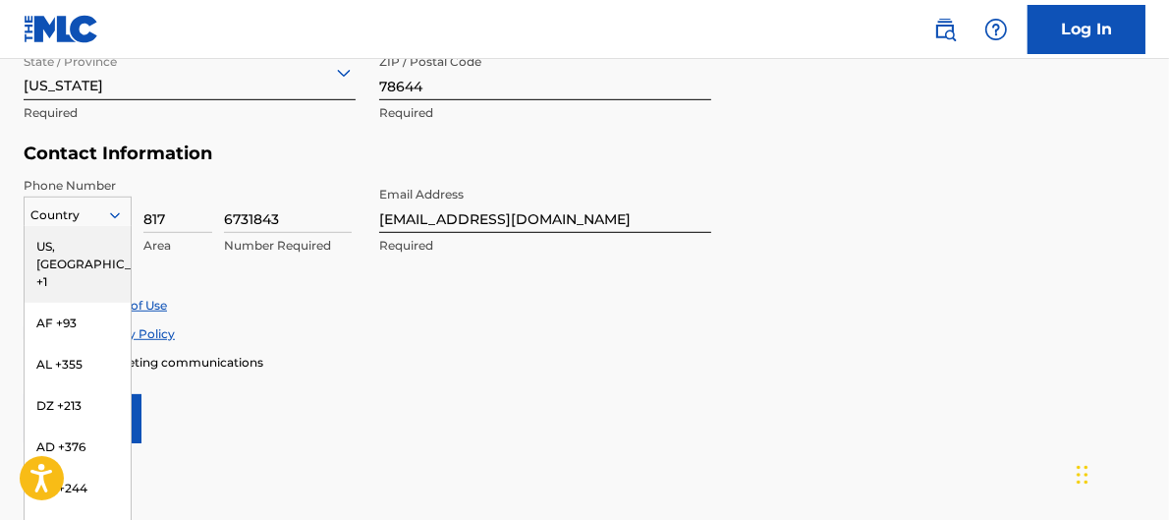
click at [73, 233] on div "US, [GEOGRAPHIC_DATA] +1" at bounding box center [78, 264] width 106 height 77
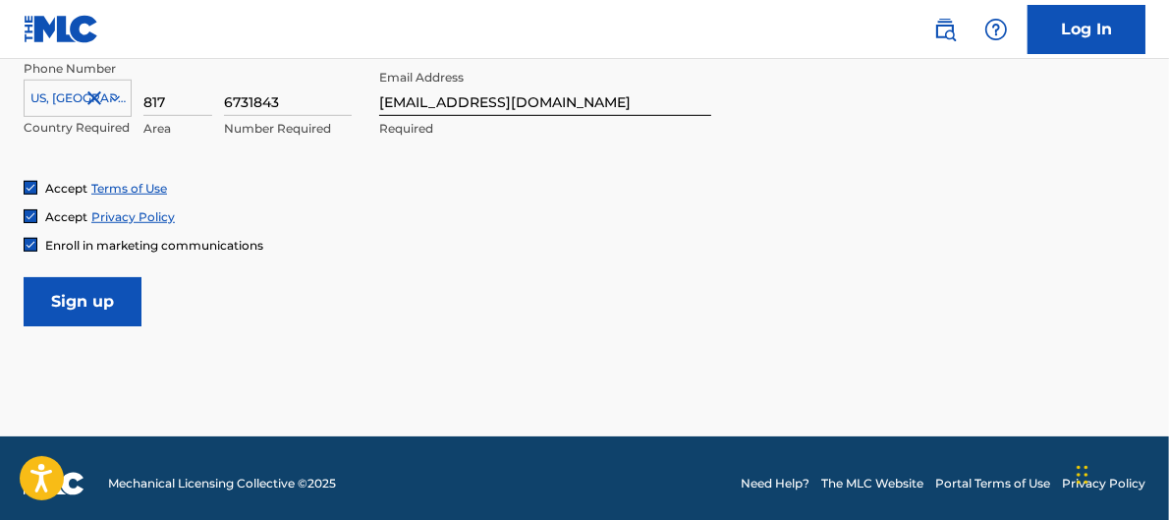
scroll to position [1015, 0]
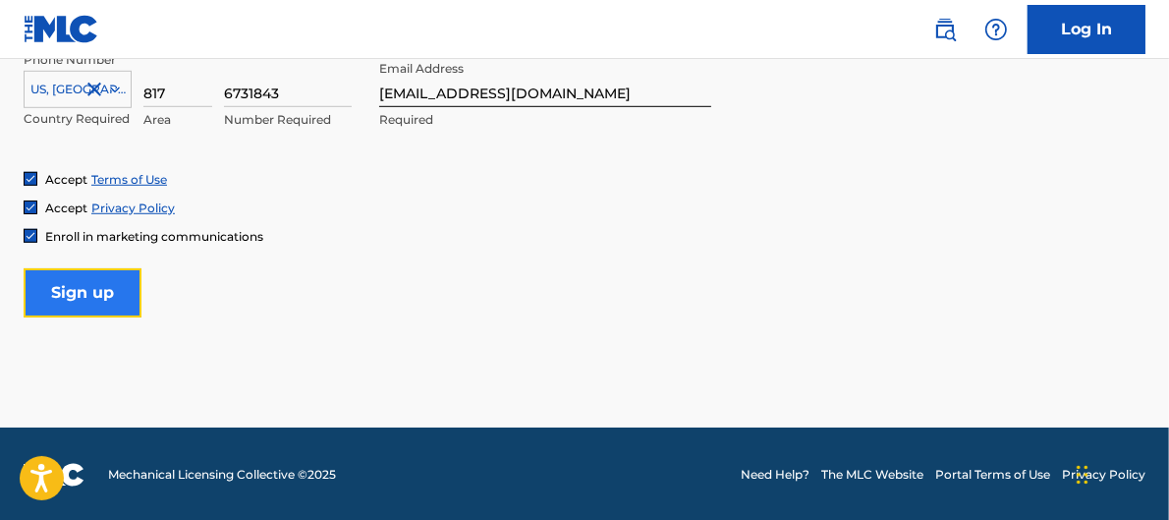
click at [113, 295] on input "Sign up" at bounding box center [83, 292] width 118 height 49
